Goal: Information Seeking & Learning: Learn about a topic

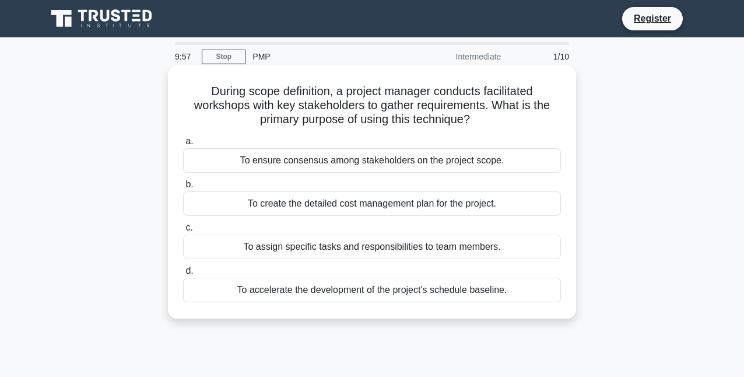
click at [214, 91] on h5 "During scope definition, a project manager conducts facilitated workshops with …" at bounding box center [372, 105] width 380 height 43
click at [256, 89] on h5 "During scope definition, a project manager conducts facilitated workshops with …" at bounding box center [372, 105] width 380 height 43
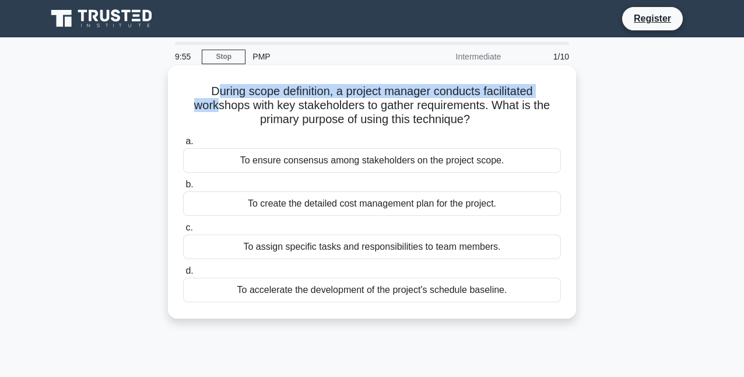
click at [212, 99] on h5 "During scope definition, a project manager conducts facilitated workshops with …" at bounding box center [372, 105] width 380 height 43
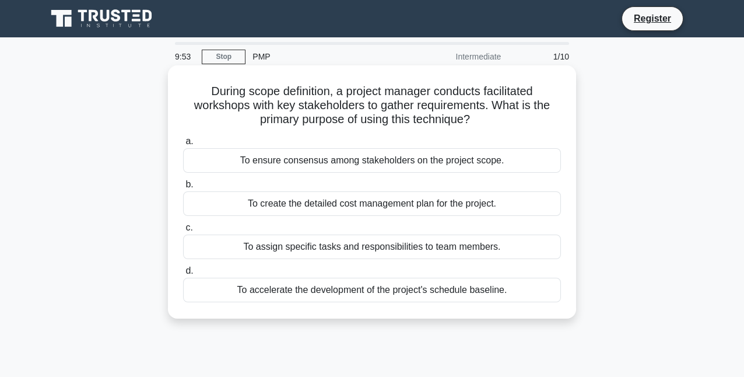
click at [205, 84] on h5 "During scope definition, a project manager conducts facilitated workshops with …" at bounding box center [372, 105] width 380 height 43
click at [286, 160] on div "To ensure consensus among stakeholders on the project scope." at bounding box center [372, 160] width 378 height 24
click at [183, 145] on input "a. To ensure consensus among stakeholders on the project scope." at bounding box center [183, 142] width 0 height 8
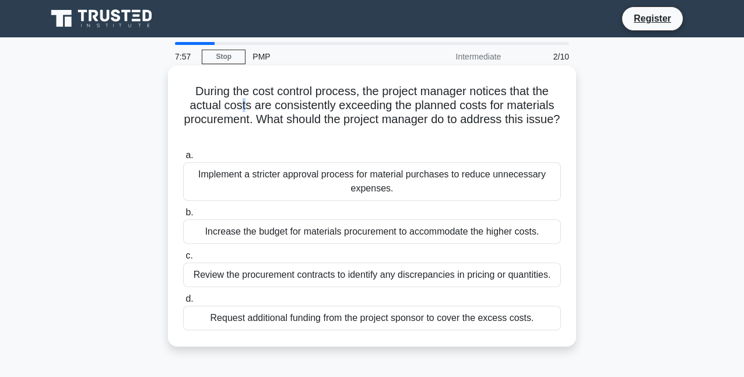
click at [242, 108] on h5 "During the cost control process, the project manager notices that the actual co…" at bounding box center [372, 112] width 380 height 57
click at [328, 121] on h5 "During the cost control process, the project manager notices that the actual co…" at bounding box center [372, 112] width 380 height 57
click at [281, 196] on div "Implement a stricter approval process for material purchases to reduce unnecess…" at bounding box center [372, 181] width 378 height 38
click at [183, 159] on input "a. Implement a stricter approval process for material purchases to reduce unnec…" at bounding box center [183, 156] width 0 height 8
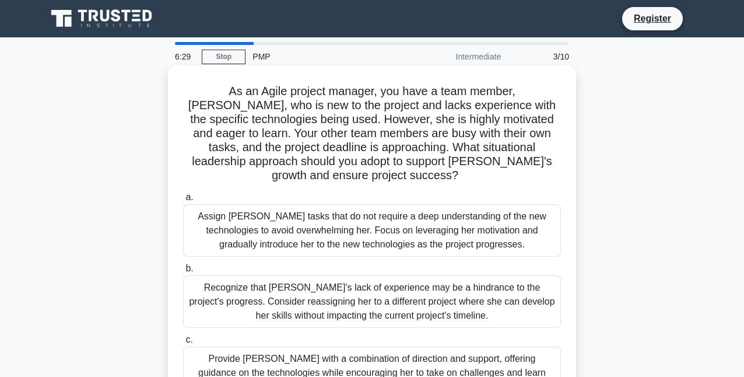
click at [224, 93] on h5 "As an Agile project manager, you have a team member, Sarah, who is new to the p…" at bounding box center [372, 133] width 380 height 99
click at [281, 91] on h5 "As an Agile project manager, you have a team member, Sarah, who is new to the p…" at bounding box center [372, 133] width 380 height 99
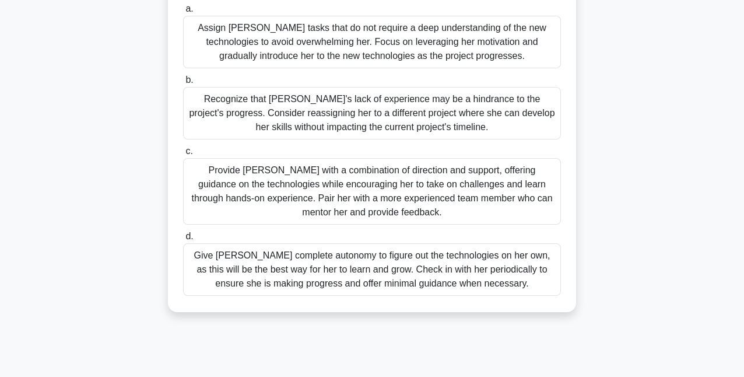
scroll to position [233, 0]
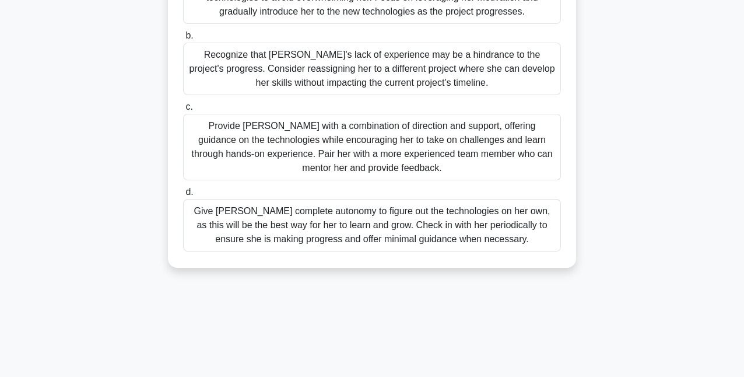
click at [236, 146] on div "Provide Sarah with a combination of direction and support, offering guidance on…" at bounding box center [372, 147] width 378 height 66
click at [183, 111] on input "c. Provide Sarah with a combination of direction and support, offering guidance…" at bounding box center [183, 107] width 0 height 8
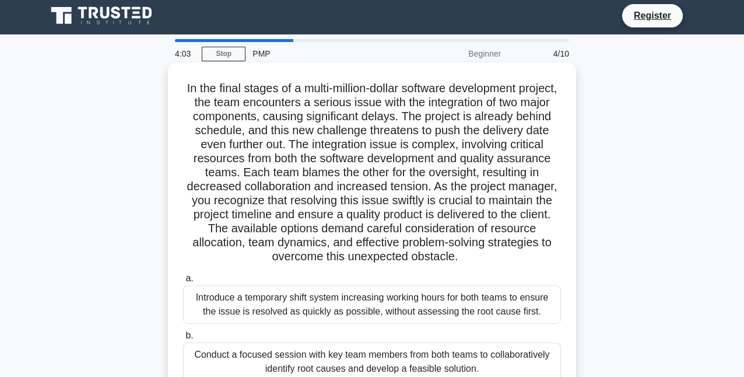
scroll to position [0, 0]
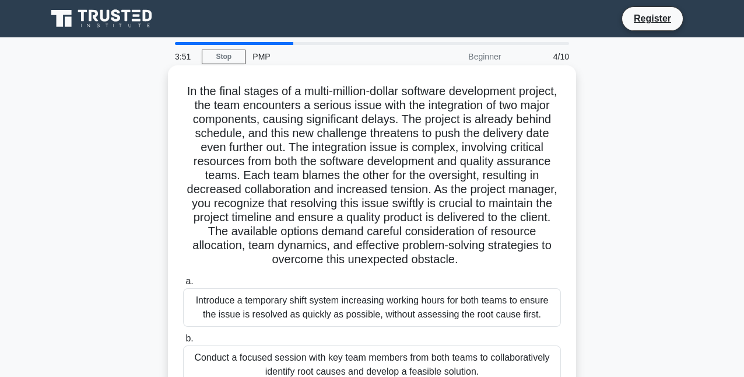
click at [305, 96] on h5 "In the final stages of a multi-million-dollar software development project, the…" at bounding box center [372, 175] width 380 height 183
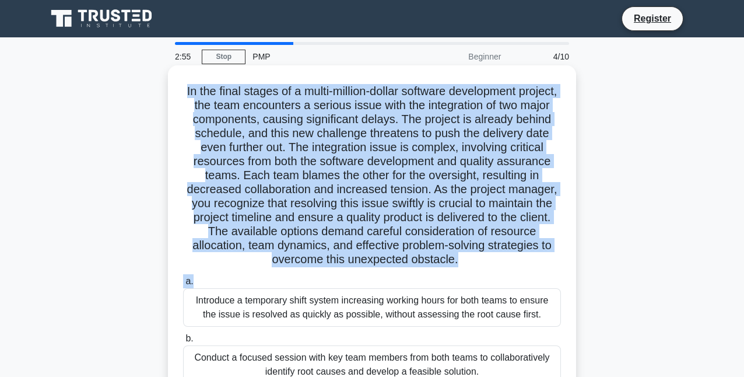
drag, startPoint x: 198, startPoint y: 92, endPoint x: 523, endPoint y: 271, distance: 370.4
click at [524, 274] on div "In the final stages of a multi-million-dollar software development project, the…" at bounding box center [372, 290] width 399 height 440
copy div "In the final stages of a multi-million-dollar software development project, the…"
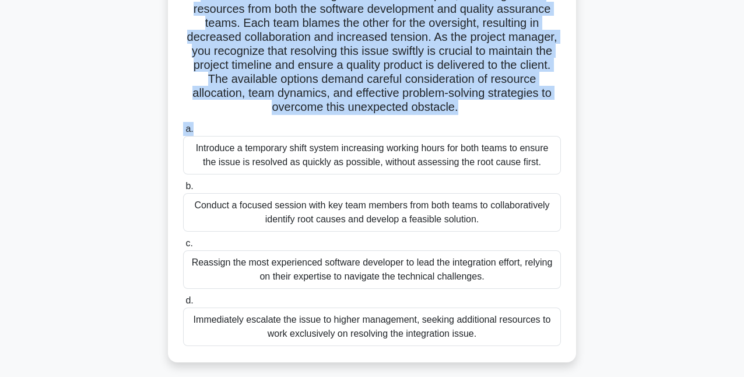
scroll to position [175, 0]
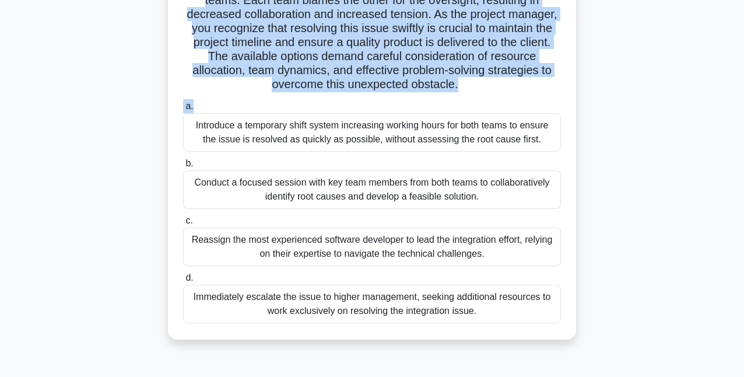
click at [239, 107] on label "a. Introduce a temporary shift system increasing working hours for both teams t…" at bounding box center [372, 125] width 378 height 52
click at [183, 107] on input "a. Introduce a temporary shift system increasing working hours for both teams t…" at bounding box center [183, 107] width 0 height 8
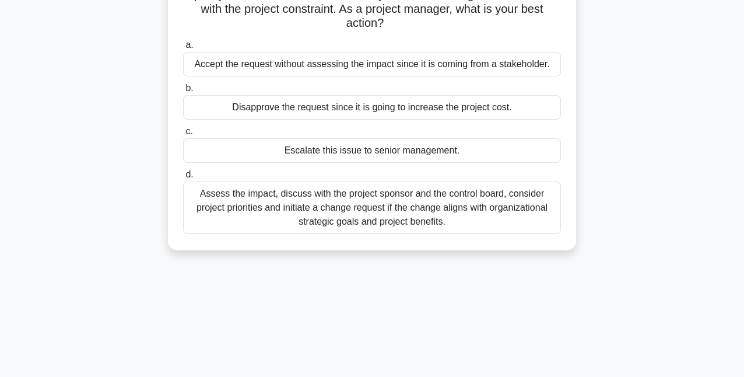
scroll to position [116, 0]
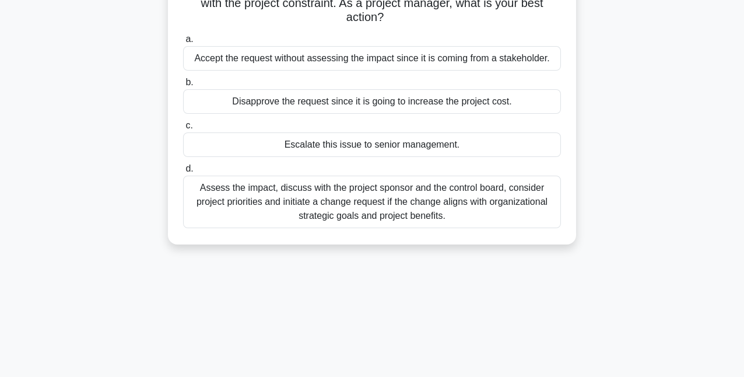
click at [267, 215] on div "Assess the impact, discuss with the project sponsor and the control board, cons…" at bounding box center [372, 202] width 378 height 52
click at [183, 173] on input "d. Assess the impact, discuss with the project sponsor and the control board, c…" at bounding box center [183, 169] width 0 height 8
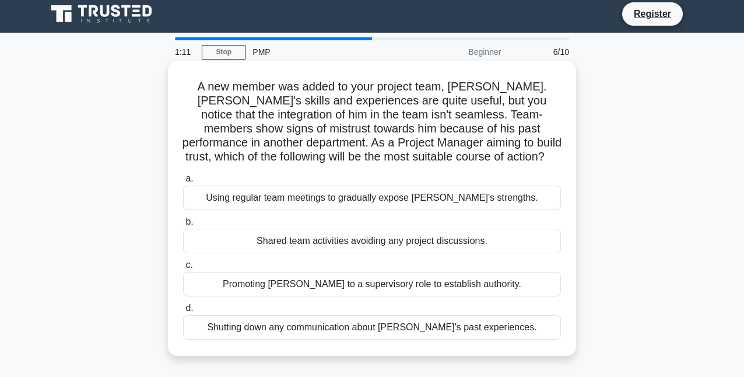
scroll to position [0, 0]
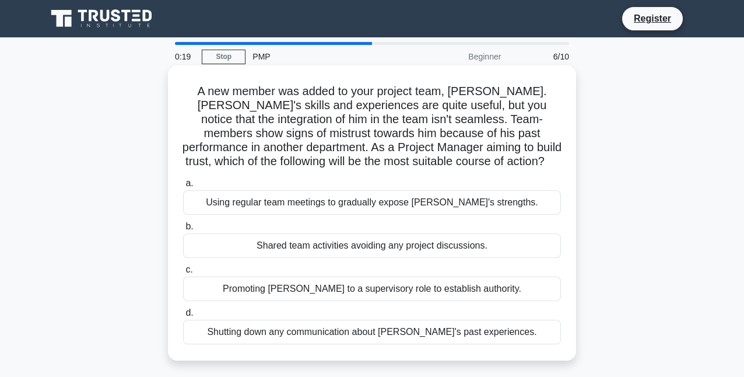
click at [254, 209] on div "Using regular team meetings to gradually expose Jay's strengths." at bounding box center [372, 202] width 378 height 24
click at [183, 187] on input "a. Using regular team meetings to gradually expose Jay's strengths." at bounding box center [183, 184] width 0 height 8
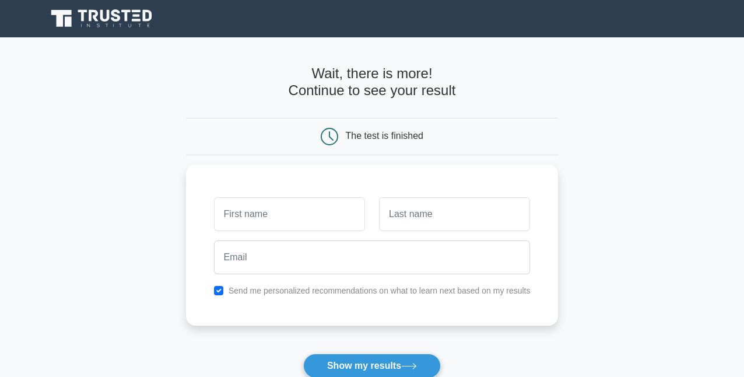
click at [313, 103] on div "Wait, there is more! Continue to see your result" at bounding box center [372, 86] width 373 height 43
click at [254, 229] on div at bounding box center [289, 211] width 165 height 43
click at [255, 214] on input "text" at bounding box center [289, 211] width 151 height 34
type input "m"
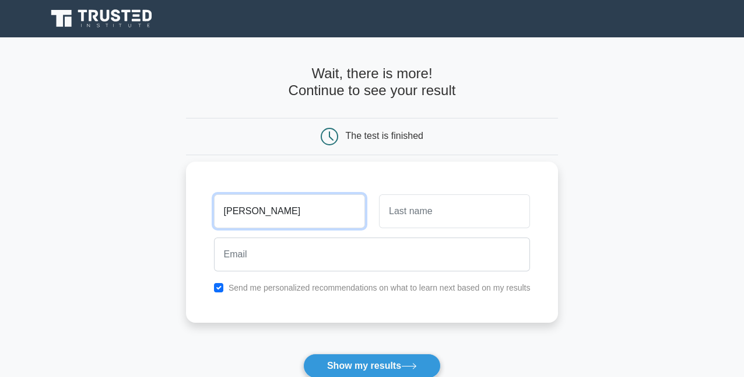
type input "[PERSON_NAME]"
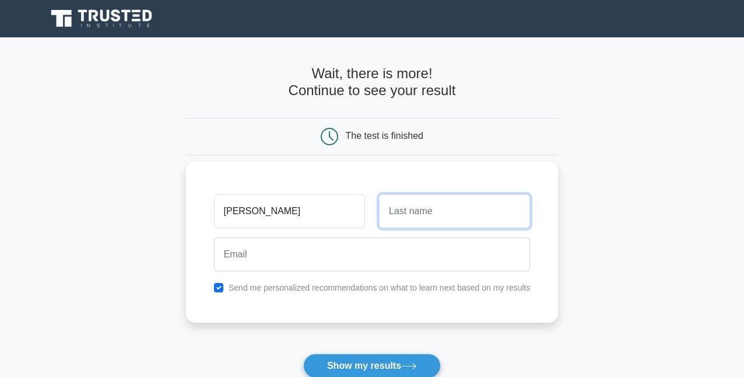
click at [419, 206] on input "text" at bounding box center [454, 211] width 151 height 34
type input "Alsagheer"
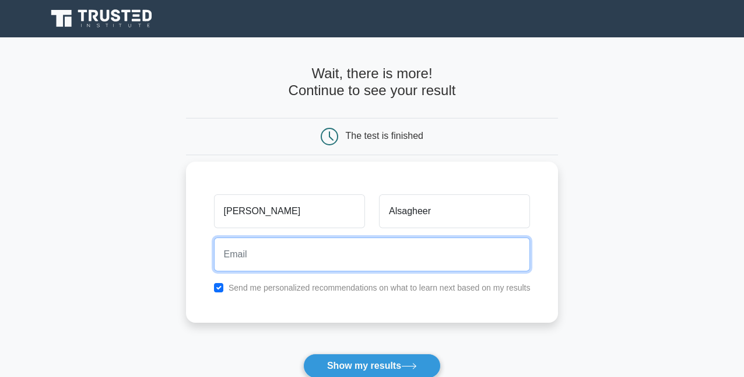
click at [337, 258] on input "email" at bounding box center [372, 254] width 317 height 34
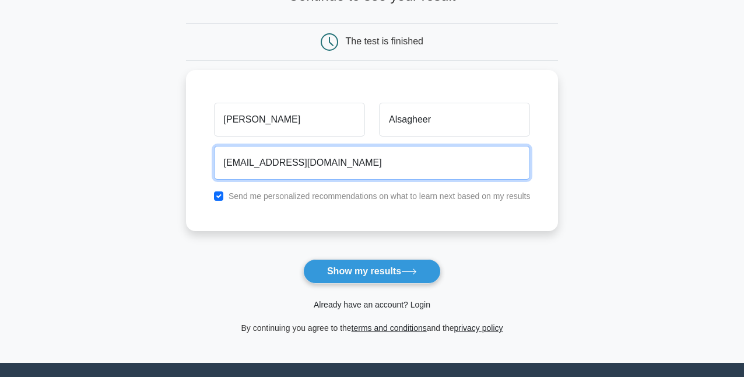
scroll to position [116, 0]
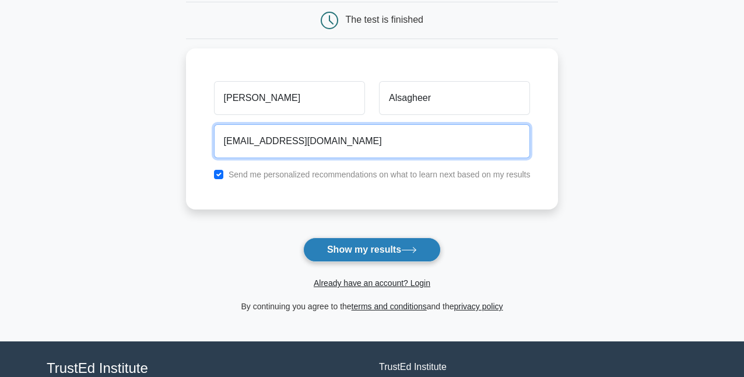
type input "Alsageer100@gmail.com"
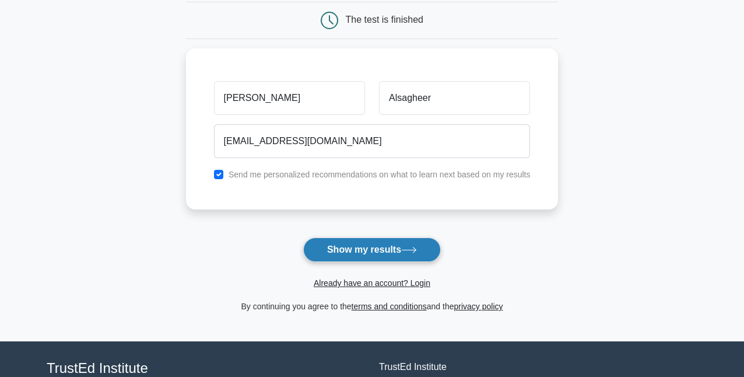
click at [356, 239] on button "Show my results" at bounding box center [372, 249] width 138 height 24
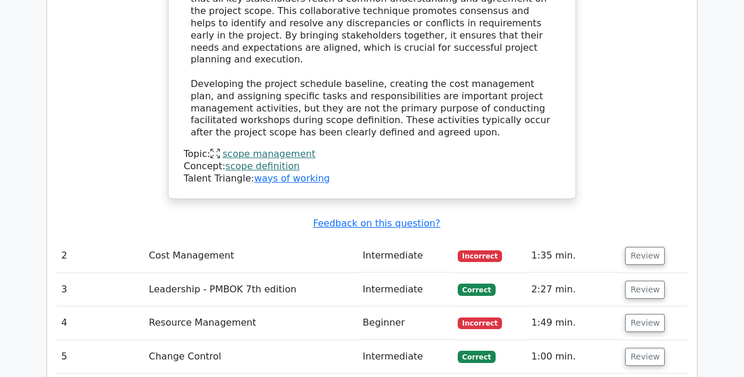
scroll to position [1341, 0]
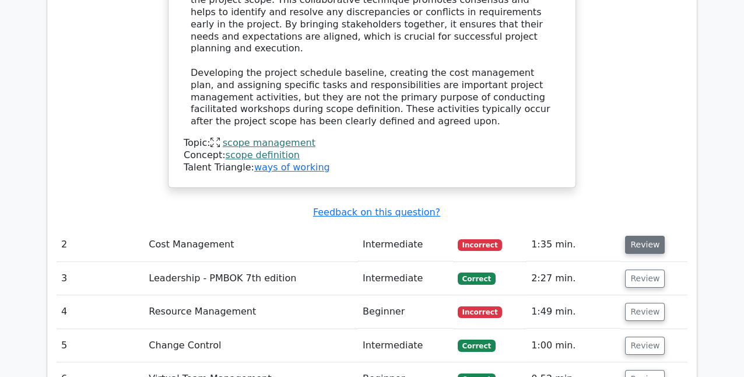
click at [634, 236] on button "Review" at bounding box center [645, 245] width 40 height 18
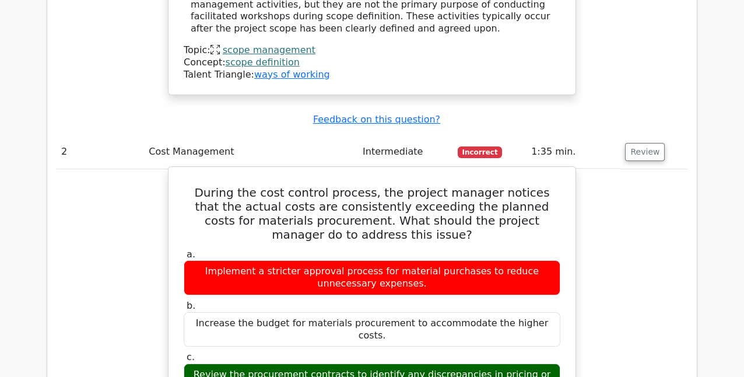
scroll to position [1400, 0]
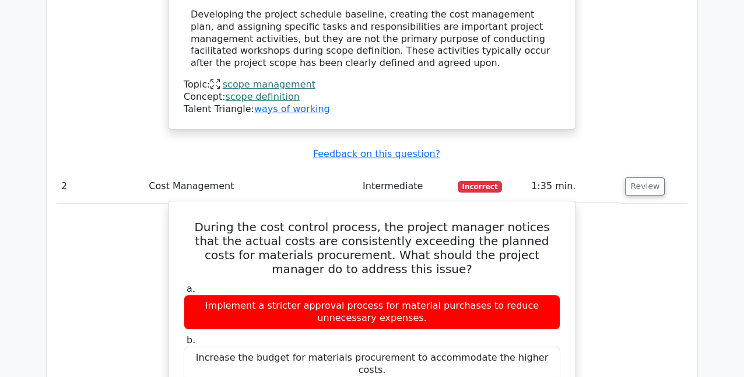
click at [384, 220] on h5 "During the cost control process, the project manager notices that the actual co…" at bounding box center [372, 248] width 379 height 56
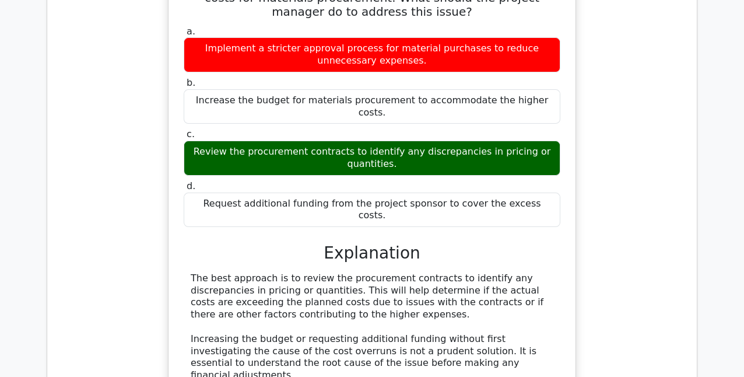
scroll to position [1691, 0]
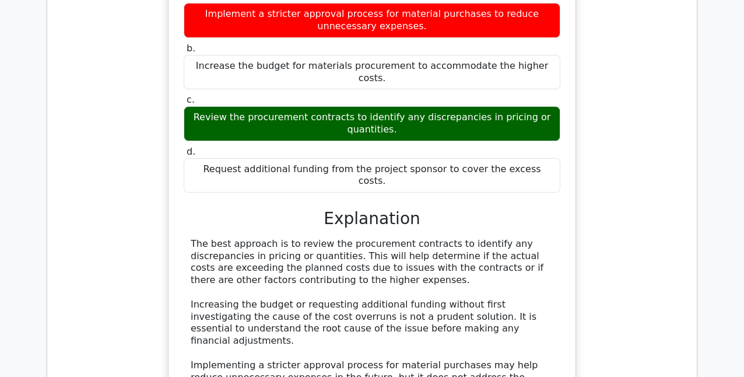
click at [446, 238] on div "The best approach is to review the procurement contracts to identify any discre…" at bounding box center [372, 329] width 363 height 182
click at [438, 238] on div "The best approach is to review the procurement contracts to identify any discre…" at bounding box center [372, 329] width 363 height 182
click at [495, 138] on div "a. Implement a stricter approval process for material purchases to reduce unnec…" at bounding box center [372, 227] width 379 height 477
click at [219, 238] on div "The best approach is to review the procurement contracts to identify any discre…" at bounding box center [372, 329] width 363 height 182
click at [275, 238] on div "The best approach is to review the procurement contracts to identify any discre…" at bounding box center [372, 329] width 363 height 182
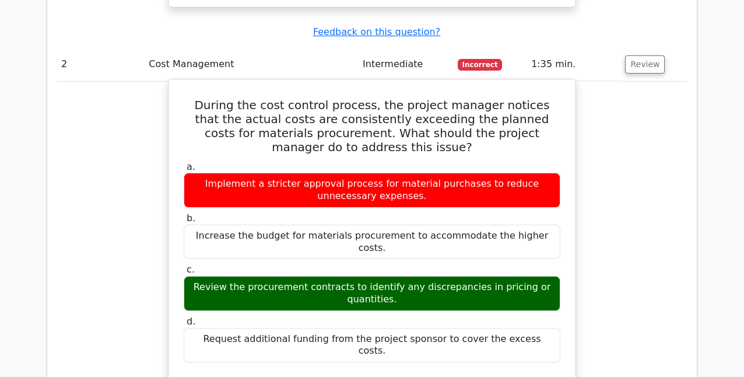
scroll to position [1516, 0]
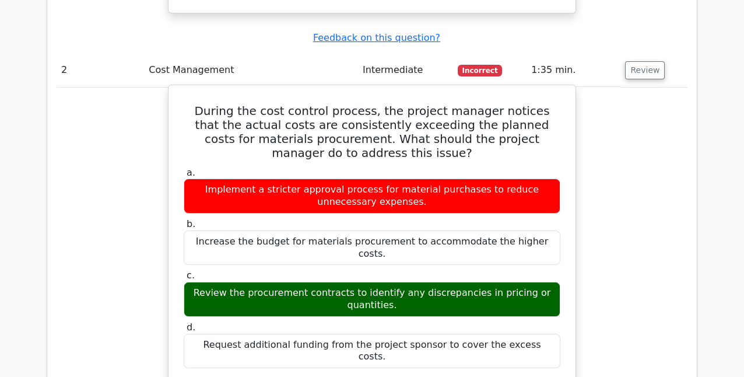
drag, startPoint x: 250, startPoint y: 115, endPoint x: 281, endPoint y: 118, distance: 31.0
click at [284, 178] on div "Implement a stricter approval process for material purchases to reduce unnecess…" at bounding box center [372, 195] width 377 height 35
copy div "stricter"
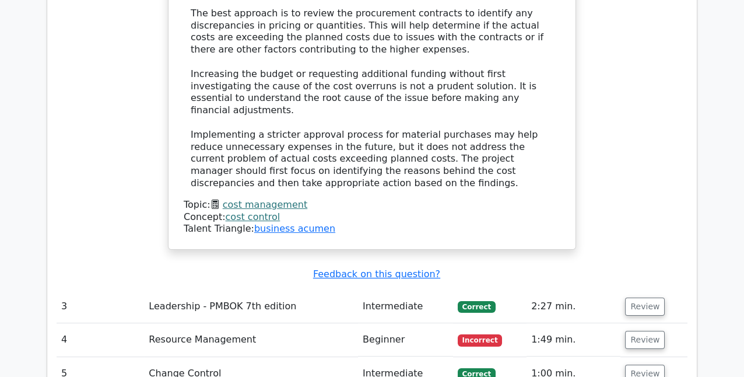
scroll to position [1925, 0]
click at [635, 331] on button "Review" at bounding box center [645, 340] width 40 height 18
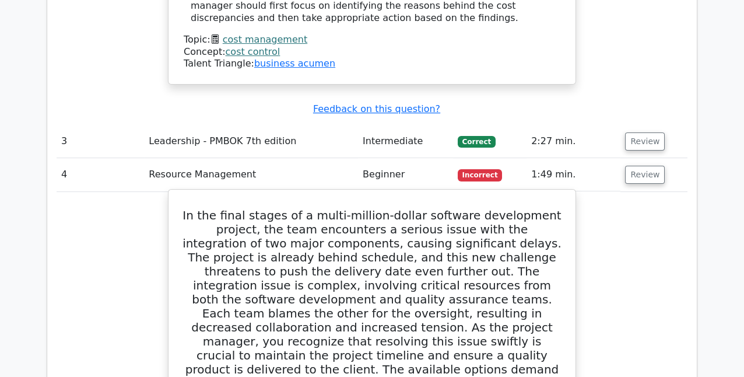
scroll to position [2099, 0]
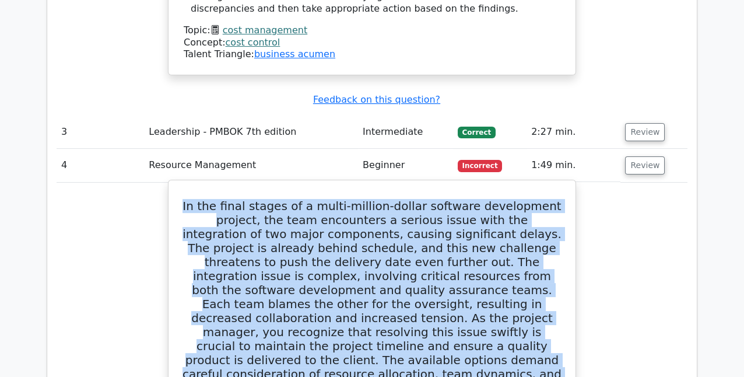
drag, startPoint x: 199, startPoint y: 93, endPoint x: 524, endPoint y: 255, distance: 363.1
click at [553, 267] on h5 "In the final stages of a multi-million-dollar software development project, the…" at bounding box center [372, 304] width 379 height 210
copy h5 "In the final stages of a multi-million-dollar software development project, the…"
click at [332, 199] on h5 "In the final stages of a multi-million-dollar software development project, the…" at bounding box center [372, 304] width 379 height 210
click at [243, 199] on h5 "In the final stages of a multi-million-dollar software development project, the…" at bounding box center [372, 304] width 379 height 210
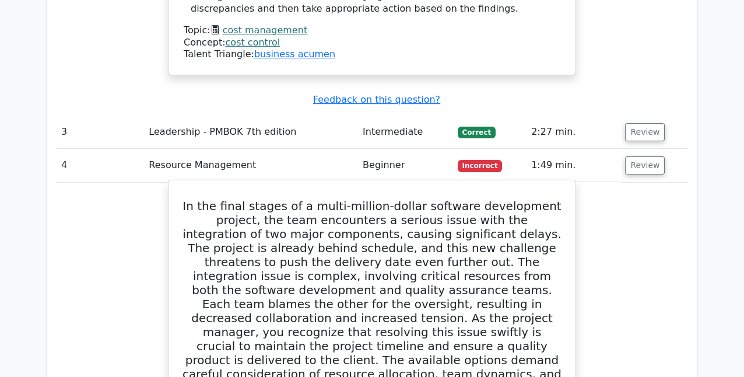
click at [268, 199] on h5 "In the final stages of a multi-million-dollar software development project, the…" at bounding box center [372, 304] width 379 height 210
click at [394, 199] on h5 "In the final stages of a multi-million-dollar software development project, the…" at bounding box center [372, 304] width 379 height 210
click at [345, 199] on h5 "In the final stages of a multi-million-dollar software development project, the…" at bounding box center [372, 304] width 379 height 210
click at [402, 199] on h5 "In the final stages of a multi-million-dollar software development project, the…" at bounding box center [372, 304] width 379 height 210
click at [409, 199] on h5 "In the final stages of a multi-million-dollar software development project, the…" at bounding box center [372, 304] width 379 height 210
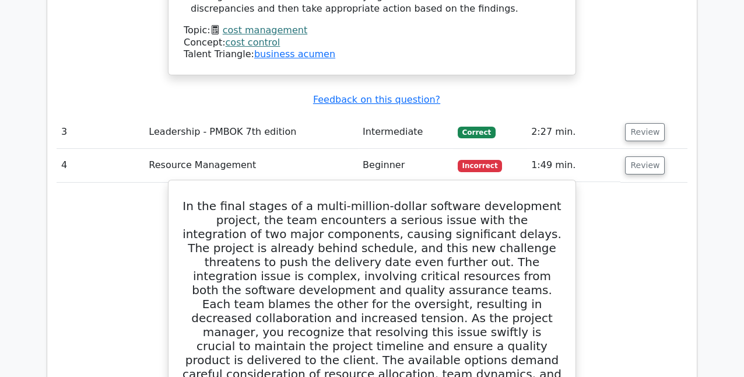
click at [452, 199] on h5 "In the final stages of a multi-million-dollar software development project, the…" at bounding box center [372, 304] width 379 height 210
click at [403, 199] on h5 "In the final stages of a multi-million-dollar software development project, the…" at bounding box center [372, 304] width 379 height 210
click at [471, 199] on h5 "In the final stages of a multi-million-dollar software development project, the…" at bounding box center [372, 304] width 379 height 210
click at [470, 199] on h5 "In the final stages of a multi-million-dollar software development project, the…" at bounding box center [372, 304] width 379 height 210
click at [506, 199] on h5 "In the final stages of a multi-million-dollar software development project, the…" at bounding box center [372, 304] width 379 height 210
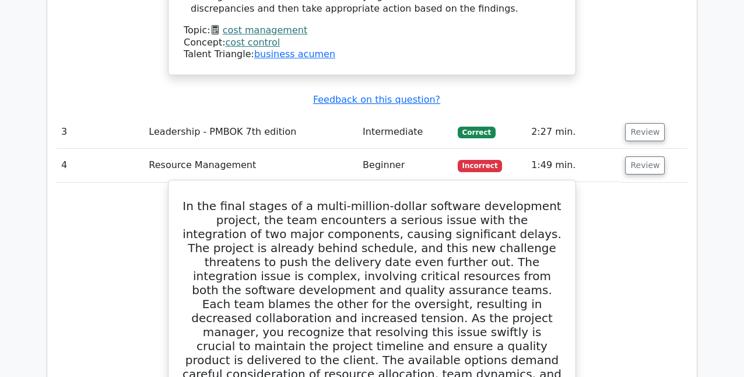
click at [561, 199] on h5 "In the final stages of a multi-million-dollar software development project, the…" at bounding box center [372, 304] width 379 height 210
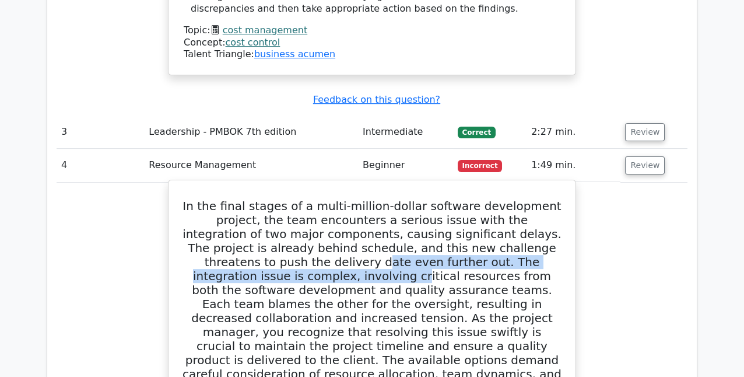
click at [207, 199] on h5 "In the final stages of a multi-million-dollar software development project, the…" at bounding box center [372, 304] width 379 height 210
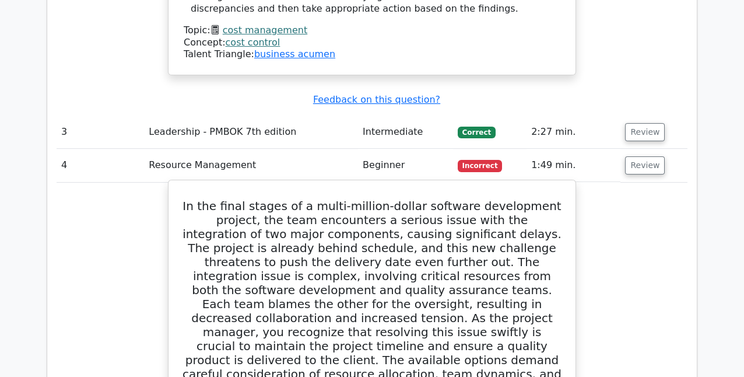
click at [261, 199] on h5 "In the final stages of a multi-million-dollar software development project, the…" at bounding box center [372, 304] width 379 height 210
click at [400, 199] on h5 "In the final stages of a multi-million-dollar software development project, the…" at bounding box center [372, 304] width 379 height 210
click at [541, 199] on h5 "In the final stages of a multi-million-dollar software development project, the…" at bounding box center [372, 304] width 379 height 210
click at [205, 199] on h5 "In the final stages of a multi-million-dollar software development project, the…" at bounding box center [372, 304] width 379 height 210
click at [238, 199] on h5 "In the final stages of a multi-million-dollar software development project, the…" at bounding box center [372, 304] width 379 height 210
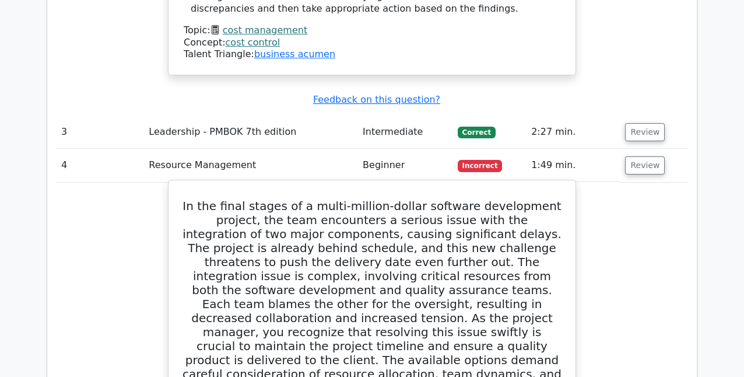
click at [258, 199] on h5 "In the final stages of a multi-million-dollar software development project, the…" at bounding box center [372, 304] width 379 height 210
click at [279, 199] on h5 "In the final stages of a multi-million-dollar software development project, the…" at bounding box center [372, 304] width 379 height 210
click at [300, 199] on h5 "In the final stages of a multi-million-dollar software development project, the…" at bounding box center [372, 304] width 379 height 210
click at [429, 199] on h5 "In the final stages of a multi-million-dollar software development project, the…" at bounding box center [372, 304] width 379 height 210
click at [425, 199] on h5 "In the final stages of a multi-million-dollar software development project, the…" at bounding box center [372, 304] width 379 height 210
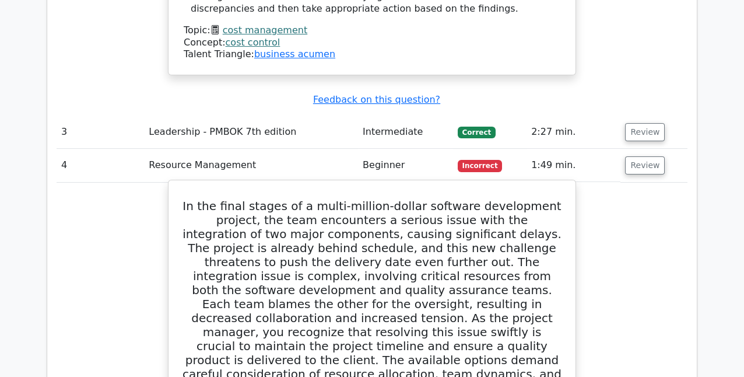
click at [488, 199] on h5 "In the final stages of a multi-million-dollar software development project, the…" at bounding box center [372, 304] width 379 height 210
click at [549, 199] on h5 "In the final stages of a multi-million-dollar software development project, the…" at bounding box center [372, 304] width 379 height 210
click at [224, 199] on h5 "In the final stages of a multi-million-dollar software development project, the…" at bounding box center [372, 304] width 379 height 210
click at [220, 199] on h5 "In the final stages of a multi-million-dollar software development project, the…" at bounding box center [372, 304] width 379 height 210
click at [219, 199] on h5 "In the final stages of a multi-million-dollar software development project, the…" at bounding box center [372, 304] width 379 height 210
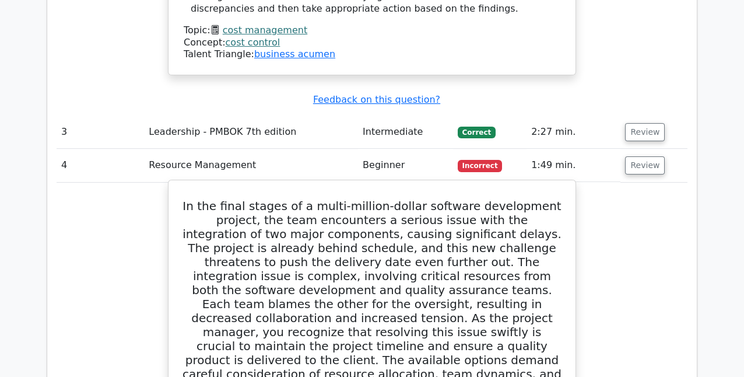
click at [311, 199] on h5 "In the final stages of a multi-million-dollar software development project, the…" at bounding box center [372, 304] width 379 height 210
click at [244, 199] on h5 "In the final stages of a multi-million-dollar software development project, the…" at bounding box center [372, 304] width 379 height 210
click at [291, 199] on h5 "In the final stages of a multi-million-dollar software development project, the…" at bounding box center [372, 304] width 379 height 210
click at [301, 199] on h5 "In the final stages of a multi-million-dollar software development project, the…" at bounding box center [372, 304] width 379 height 210
click at [507, 199] on h5 "In the final stages of a multi-million-dollar software development project, the…" at bounding box center [372, 304] width 379 height 210
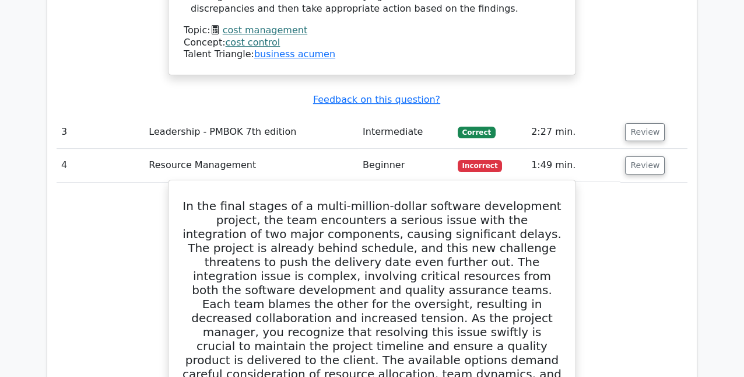
click at [210, 199] on h5 "In the final stages of a multi-million-dollar software development project, the…" at bounding box center [372, 304] width 379 height 210
click at [261, 199] on h5 "In the final stages of a multi-million-dollar software development project, the…" at bounding box center [372, 304] width 379 height 210
click at [311, 199] on h5 "In the final stages of a multi-million-dollar software development project, the…" at bounding box center [372, 304] width 379 height 210
click at [339, 199] on h5 "In the final stages of a multi-million-dollar software development project, the…" at bounding box center [372, 304] width 379 height 210
click at [241, 201] on h5 "In the final stages of a multi-million-dollar software development project, the…" at bounding box center [372, 304] width 379 height 210
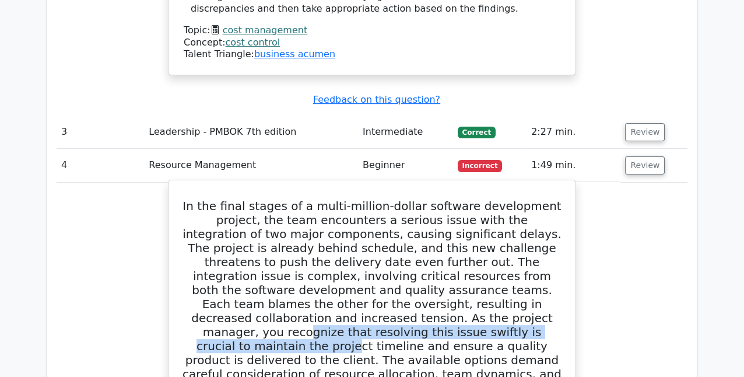
click at [335, 213] on h5 "In the final stages of a multi-million-dollar software development project, the…" at bounding box center [372, 304] width 379 height 210
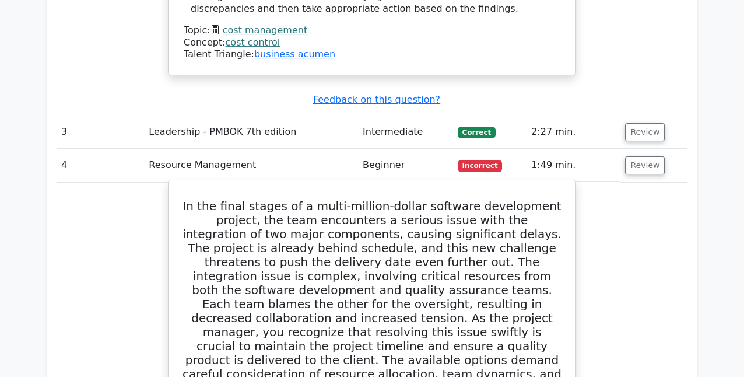
click at [388, 238] on h5 "In the final stages of a multi-million-dollar software development project, the…" at bounding box center [372, 304] width 379 height 210
click at [386, 212] on h5 "In the final stages of a multi-million-dollar software development project, the…" at bounding box center [372, 304] width 379 height 210
click at [454, 202] on h5 "In the final stages of a multi-million-dollar software development project, the…" at bounding box center [372, 304] width 379 height 210
click at [293, 251] on h5 "In the final stages of a multi-million-dollar software development project, the…" at bounding box center [372, 304] width 379 height 210
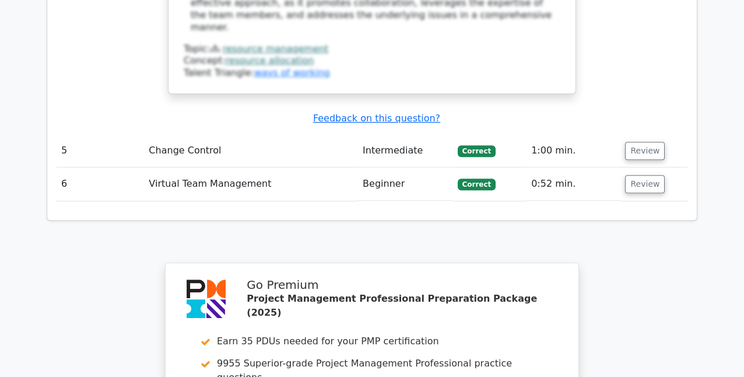
scroll to position [3382, 0]
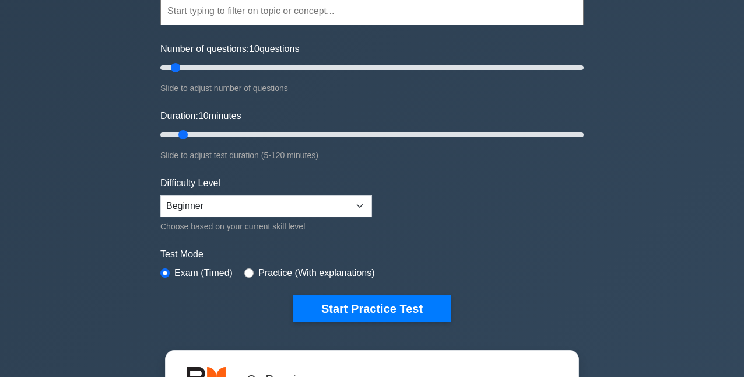
scroll to position [175, 0]
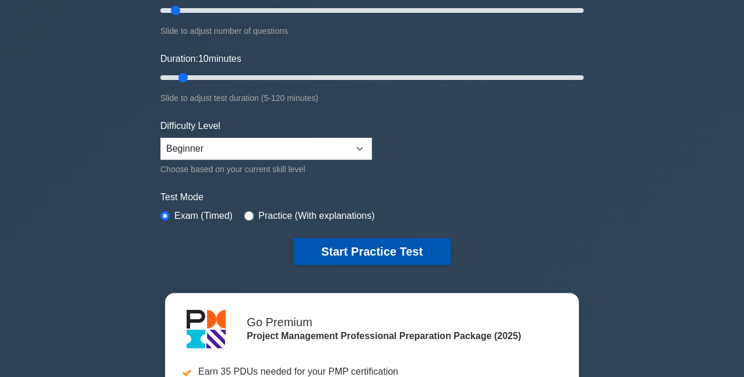
click at [354, 250] on button "Start Practice Test" at bounding box center [371, 251] width 157 height 27
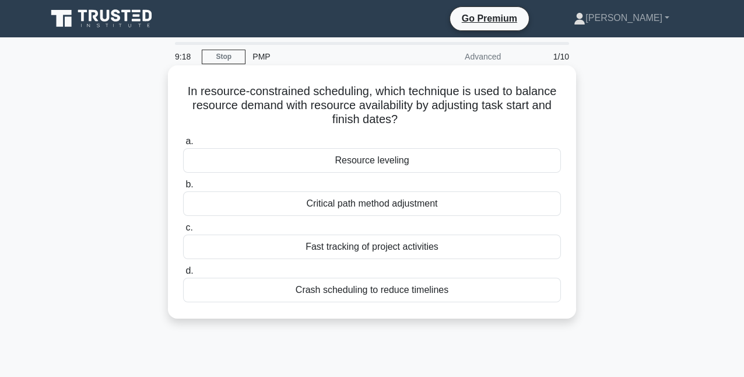
click at [337, 163] on div "Resource leveling" at bounding box center [372, 160] width 378 height 24
click at [183, 145] on input "a. Resource leveling" at bounding box center [183, 142] width 0 height 8
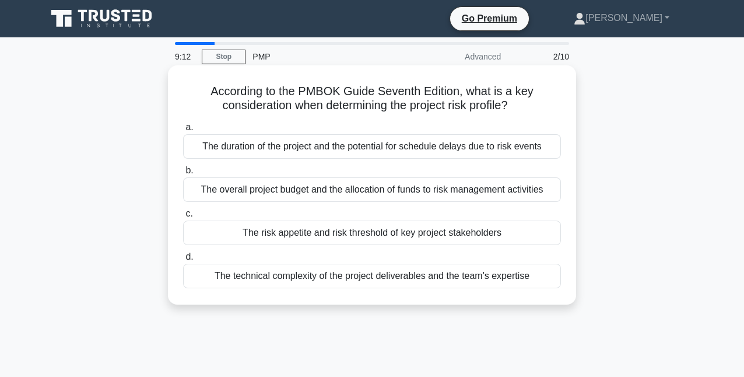
click at [225, 104] on h5 "According to the PMBOK Guide Seventh Edition, what is a key consideration when …" at bounding box center [372, 98] width 380 height 29
click at [386, 108] on h5 "According to the PMBOK Guide Seventh Edition, what is a key consideration when …" at bounding box center [372, 98] width 380 height 29
click at [469, 108] on h5 "According to the PMBOK Guide Seventh Edition, what is a key consideration when …" at bounding box center [372, 98] width 380 height 29
click at [501, 110] on h5 "According to the PMBOK Guide Seventh Edition, what is a key consideration when …" at bounding box center [372, 98] width 380 height 29
click at [271, 112] on h5 "According to the PMBOK Guide Seventh Edition, what is a key consideration when …" at bounding box center [372, 98] width 380 height 29
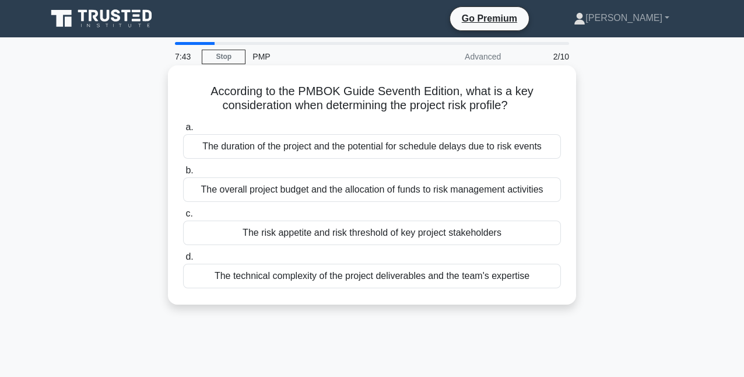
click at [307, 113] on h5 "According to the PMBOK Guide Seventh Edition, what is a key consideration when …" at bounding box center [372, 98] width 380 height 29
click at [252, 283] on div "The technical complexity of the project deliverables and the team's expertise" at bounding box center [372, 276] width 378 height 24
click at [183, 261] on input "d. The technical complexity of the project deliverables and the team's expertise" at bounding box center [183, 257] width 0 height 8
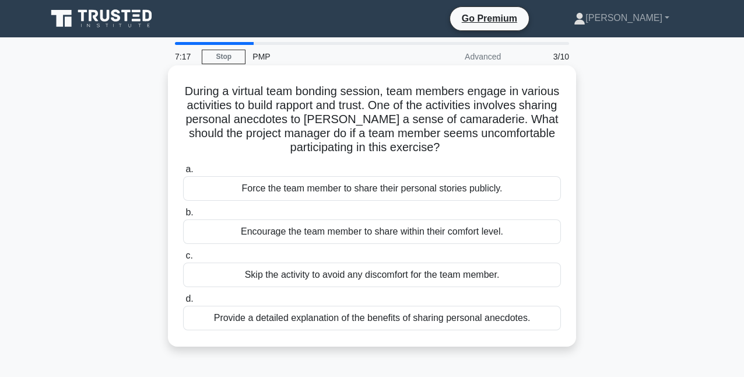
click at [230, 100] on h5 "During a virtual team bonding session, team members engage in various activitie…" at bounding box center [372, 119] width 380 height 71
click at [221, 325] on div "Provide a detailed explanation of the benefits of sharing personal anecdotes." at bounding box center [372, 318] width 378 height 24
click at [183, 303] on input "d. Provide a detailed explanation of the benefits of sharing personal anecdotes." at bounding box center [183, 299] width 0 height 8
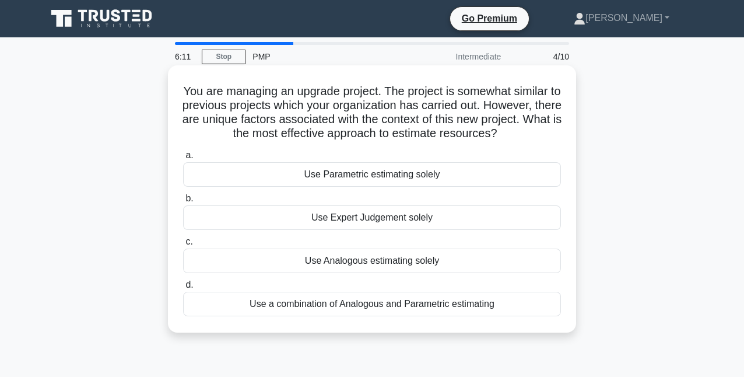
click at [182, 89] on h5 "You are managing an upgrade project. The project is somewhat similar to previou…" at bounding box center [372, 112] width 380 height 57
click at [317, 95] on h5 "You are managing an upgrade project. The project is somewhat similar to previou…" at bounding box center [372, 112] width 380 height 57
drag, startPoint x: 467, startPoint y: 94, endPoint x: 430, endPoint y: 103, distance: 37.8
click at [457, 97] on h5 "You are managing an upgrade project. The project is somewhat similar to previou…" at bounding box center [372, 112] width 380 height 57
click at [352, 110] on h5 "You are managing an upgrade project. The project is somewhat similar to previou…" at bounding box center [372, 112] width 380 height 57
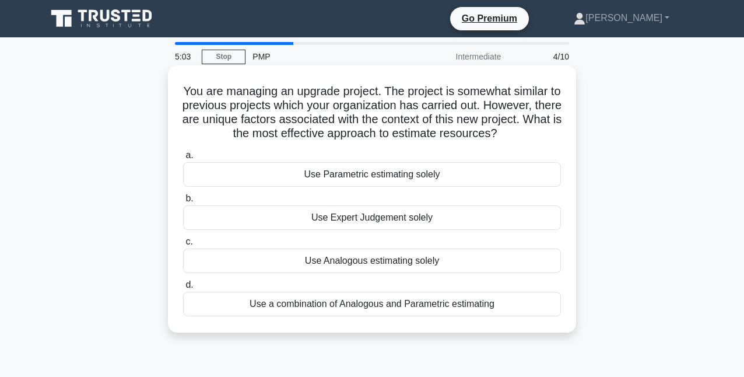
click at [327, 227] on div "Use Expert Judgement solely" at bounding box center [372, 217] width 378 height 24
click at [183, 202] on input "b. Use Expert Judgement solely" at bounding box center [183, 199] width 0 height 8
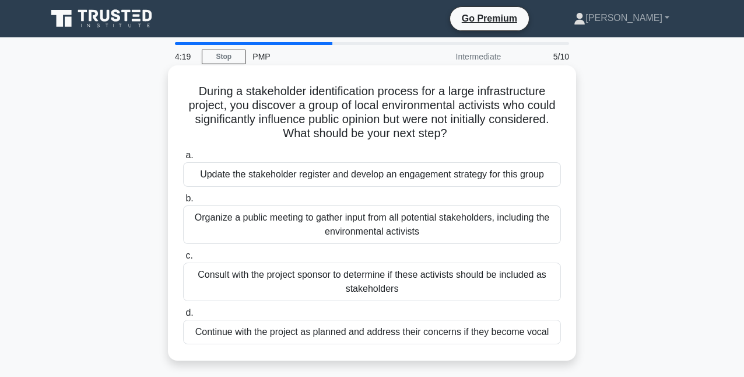
click at [216, 190] on div "a. Update the stakeholder register and develop an engagement strategy for this …" at bounding box center [372, 246] width 392 height 201
click at [174, 156] on div "During a stakeholder identification process for a large infrastructure project,…" at bounding box center [372, 213] width 399 height 286
click at [254, 176] on div "Update the stakeholder register and develop an engagement strategy for this gro…" at bounding box center [372, 174] width 378 height 24
click at [183, 159] on input "a. Update the stakeholder register and develop an engagement strategy for this …" at bounding box center [183, 156] width 0 height 8
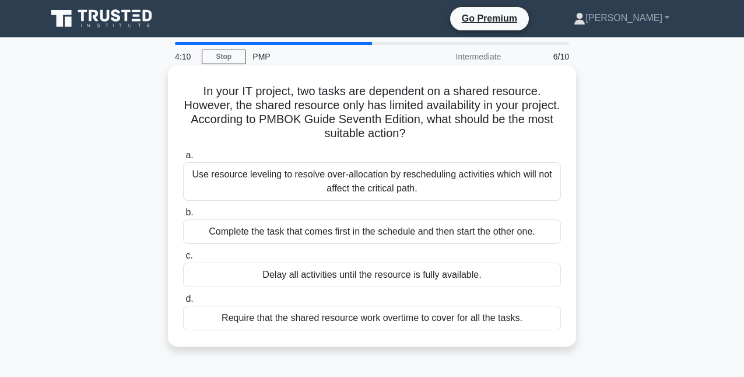
click at [221, 97] on h5 "In your IT project, two tasks are dependent on a shared resource. However, the …" at bounding box center [372, 112] width 380 height 57
click at [281, 92] on h5 "In your IT project, two tasks are dependent on a shared resource. However, the …" at bounding box center [372, 112] width 380 height 57
click at [304, 89] on h5 "In your IT project, two tasks are dependent on a shared resource. However, the …" at bounding box center [372, 112] width 380 height 57
click at [348, 93] on h5 "In your IT project, two tasks are dependent on a shared resource. However, the …" at bounding box center [372, 112] width 380 height 57
click at [290, 136] on h5 "In your IT project, two tasks are dependent on a shared resource. However, the …" at bounding box center [372, 112] width 380 height 57
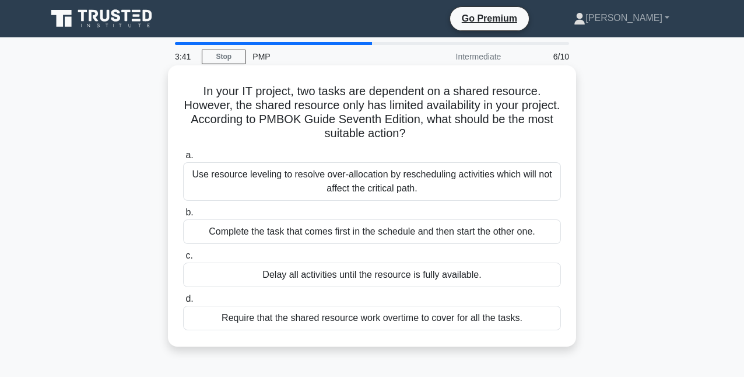
click at [309, 95] on h5 "In your IT project, two tasks are dependent on a shared resource. However, the …" at bounding box center [372, 112] width 380 height 57
click at [230, 323] on div "Require that the shared resource work overtime to cover for all the tasks." at bounding box center [372, 318] width 378 height 24
click at [183, 303] on input "d. Require that the shared resource work overtime to cover for all the tasks." at bounding box center [183, 299] width 0 height 8
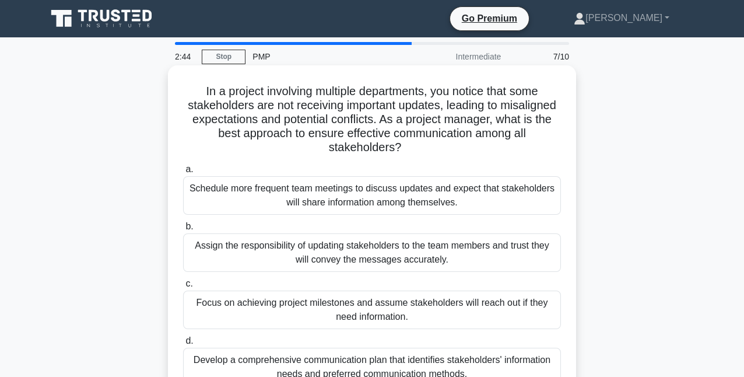
click at [198, 90] on h5 "In a project involving multiple departments, you notice that some stakeholders …" at bounding box center [372, 119] width 380 height 71
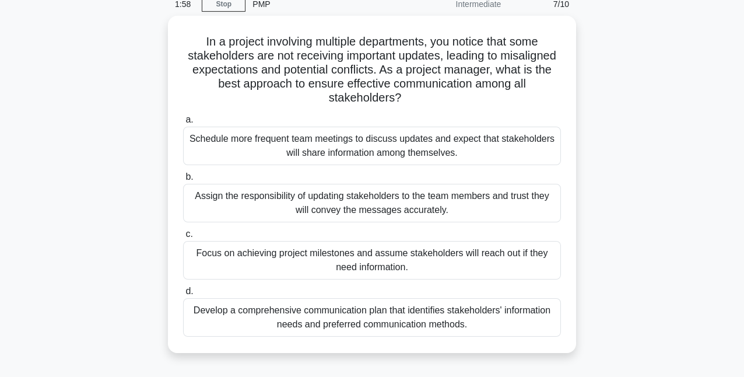
scroll to position [58, 0]
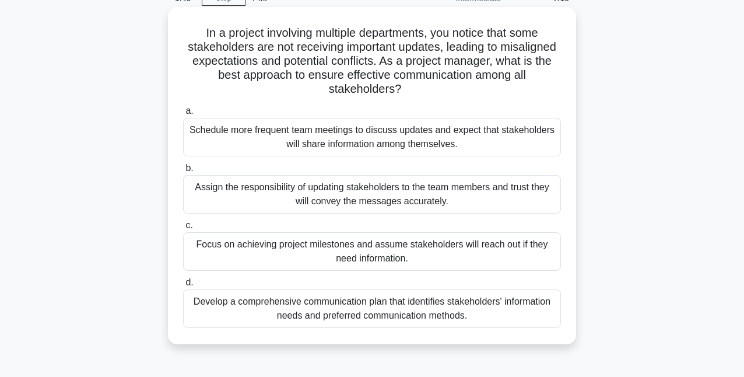
click at [232, 313] on div "Develop a comprehensive communication plan that identifies stakeholders' inform…" at bounding box center [372, 308] width 378 height 38
click at [183, 286] on input "d. Develop a comprehensive communication plan that identifies stakeholders' inf…" at bounding box center [183, 283] width 0 height 8
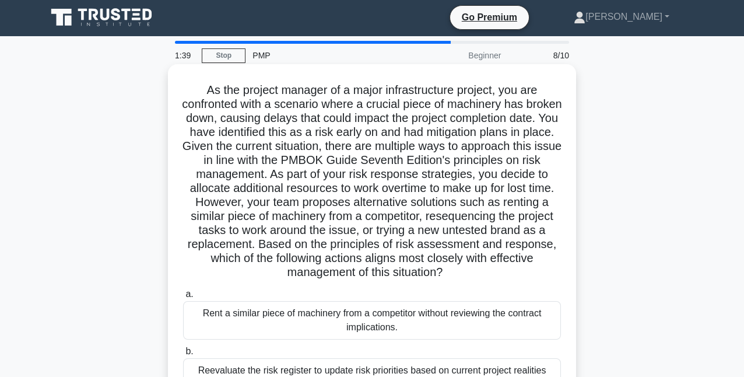
scroll to position [0, 0]
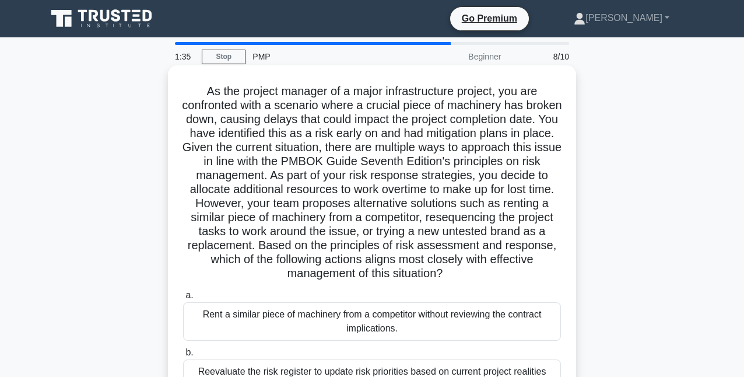
drag, startPoint x: 282, startPoint y: 113, endPoint x: 458, endPoint y: 219, distance: 206.2
click at [519, 271] on h5 "As the project manager of a major infrastructure project, you are confronted wi…" at bounding box center [372, 182] width 380 height 197
copy h5 "As the project manager of a major infrastructure project, you are confronted wi…"
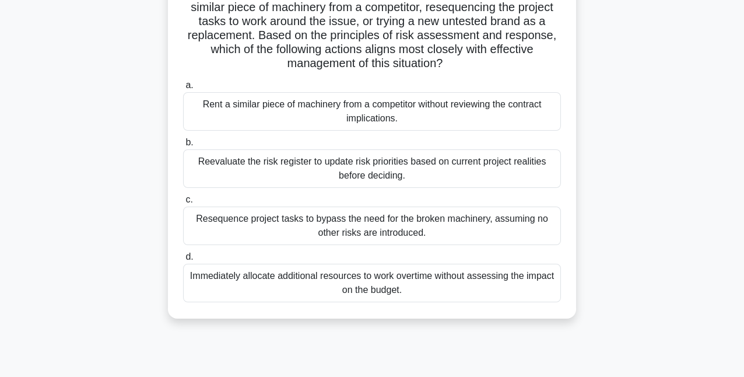
scroll to position [233, 0]
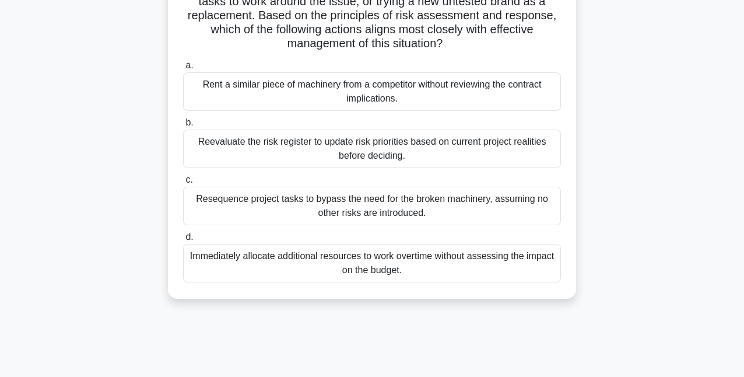
click at [150, 80] on div "As the project manager of a major infrastructure project, you are confronted wi…" at bounding box center [372, 74] width 665 height 477
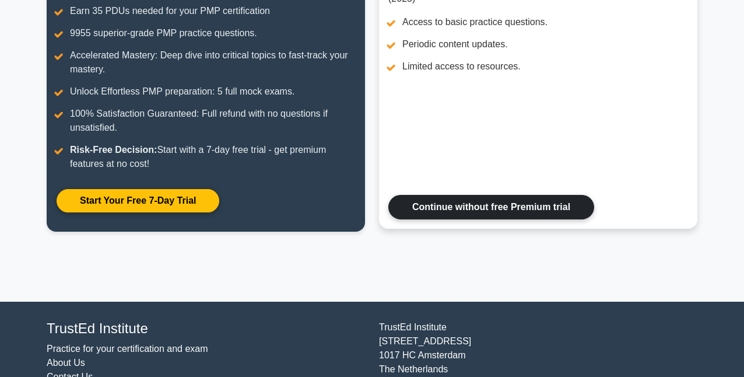
scroll to position [197, 0]
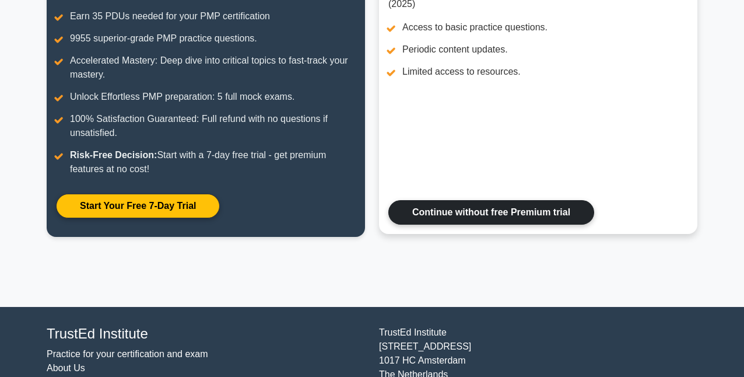
click at [443, 216] on link "Continue without free Premium trial" at bounding box center [491, 212] width 206 height 24
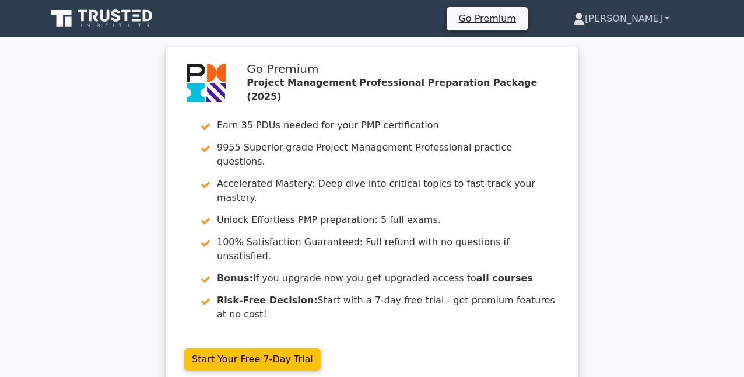
click at [672, 16] on link "[PERSON_NAME]" at bounding box center [621, 18] width 152 height 23
click at [590, 58] on link "Settings" at bounding box center [592, 64] width 92 height 19
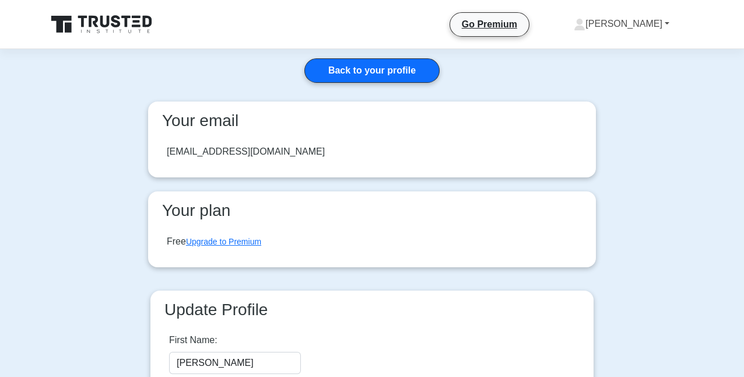
click at [663, 23] on link "[PERSON_NAME]" at bounding box center [622, 23] width 152 height 23
click at [595, 69] on link "Settings" at bounding box center [593, 70] width 92 height 19
click at [631, 24] on link "[PERSON_NAME]" at bounding box center [622, 23] width 152 height 23
click at [288, 31] on div "Go Premium [PERSON_NAME] Profile Settings Profile Settings Go Premium [PERSON_N…" at bounding box center [433, 24] width 530 height 24
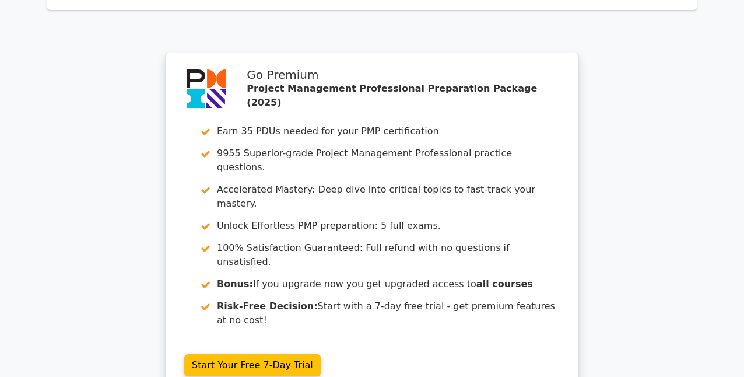
scroll to position [1875, 0]
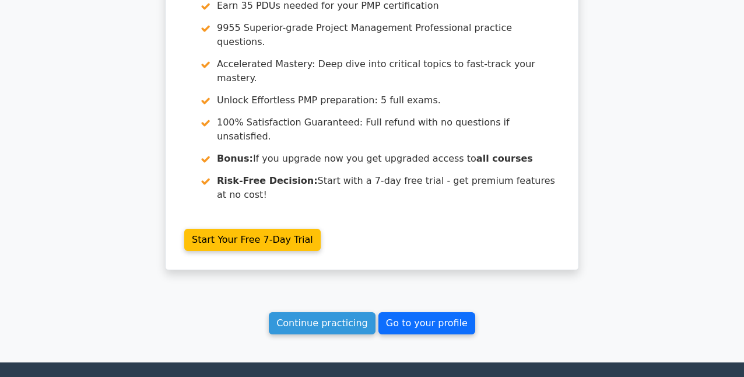
click at [423, 312] on link "Go to your profile" at bounding box center [427, 323] width 97 height 22
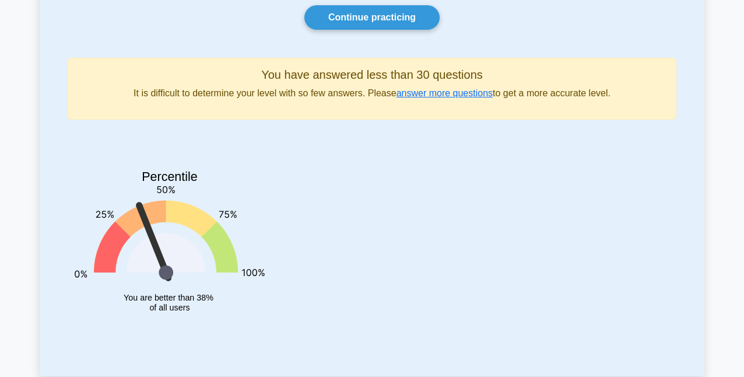
scroll to position [116, 0]
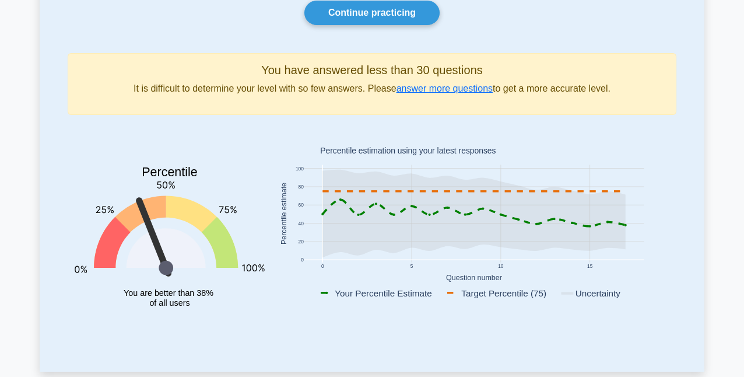
click at [290, 72] on h5 "You have answered less than 30 questions" at bounding box center [372, 70] width 589 height 14
drag, startPoint x: 205, startPoint y: 85, endPoint x: 192, endPoint y: 106, distance: 24.3
click at [204, 86] on p "It is difficult to determine your level with so few answers. Please answer more…" at bounding box center [372, 89] width 589 height 14
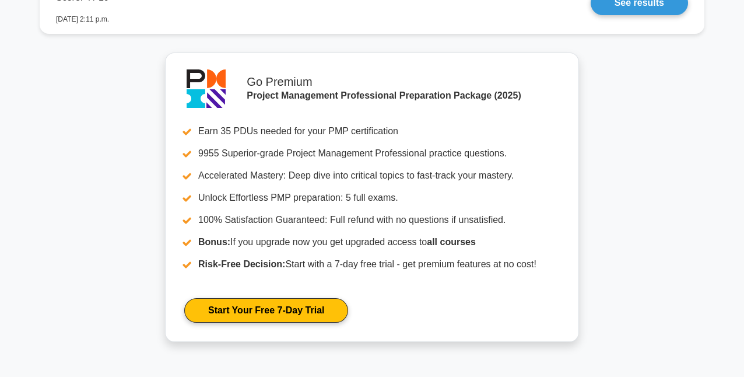
scroll to position [1534, 0]
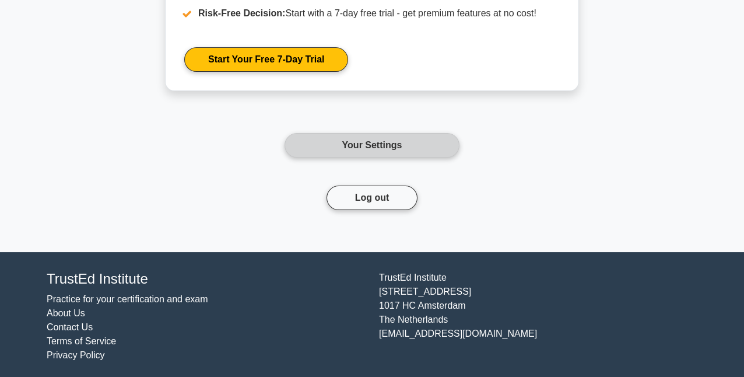
click at [339, 139] on link "Your Settings" at bounding box center [372, 145] width 175 height 24
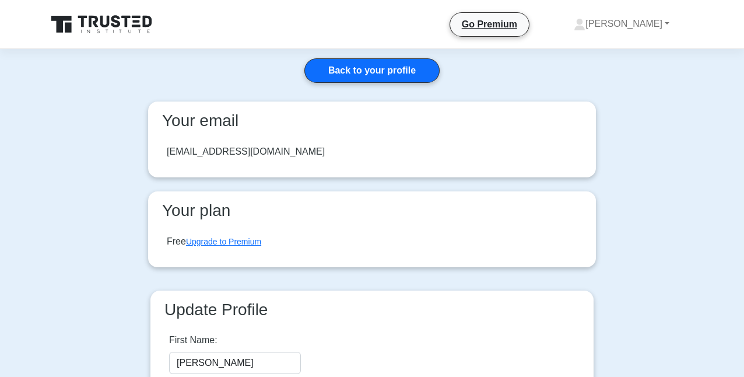
click at [160, 216] on h3 "Your plan" at bounding box center [371, 211] width 429 height 20
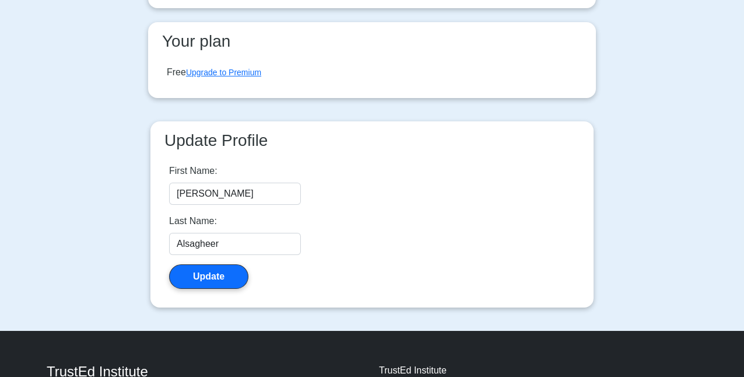
scroll to position [175, 0]
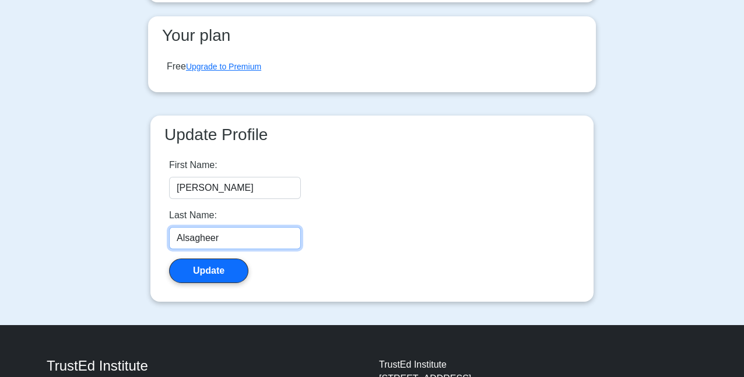
click at [243, 237] on input "Alsagheer" at bounding box center [235, 238] width 132 height 22
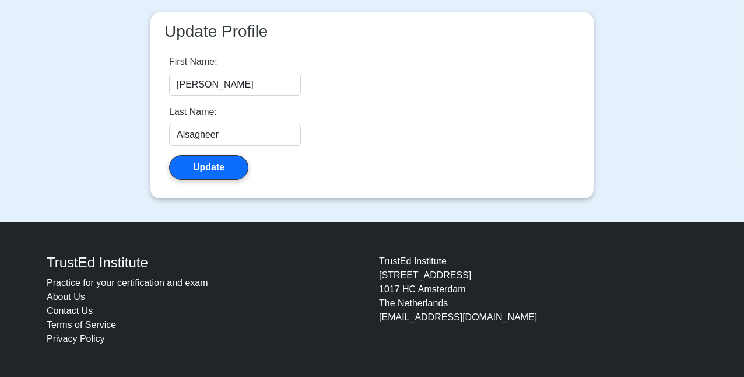
click at [202, 252] on div "TrustEd Institute Practice for your certification and exam About Us Contact Us …" at bounding box center [372, 300] width 665 height 101
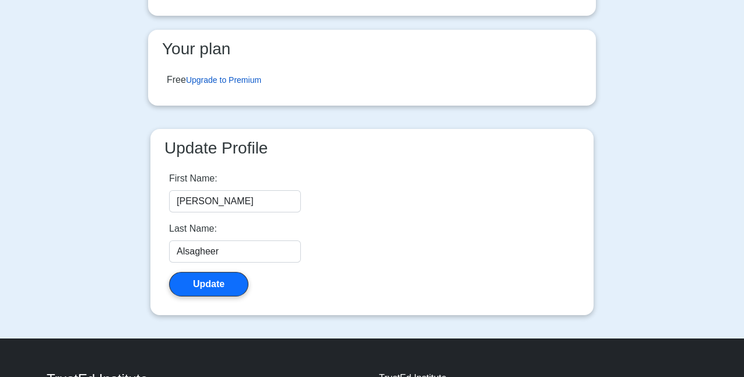
scroll to position [0, 0]
